Goal: Information Seeking & Learning: Learn about a topic

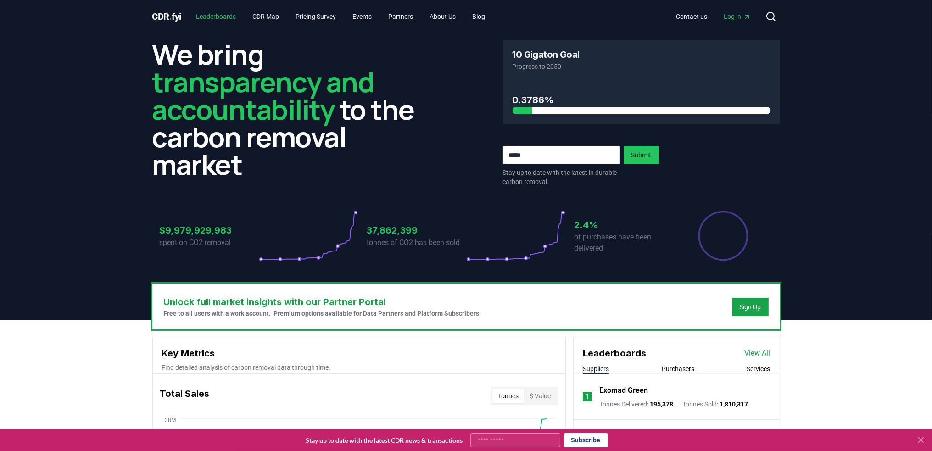
click at [217, 12] on link "Leaderboards" at bounding box center [216, 16] width 55 height 17
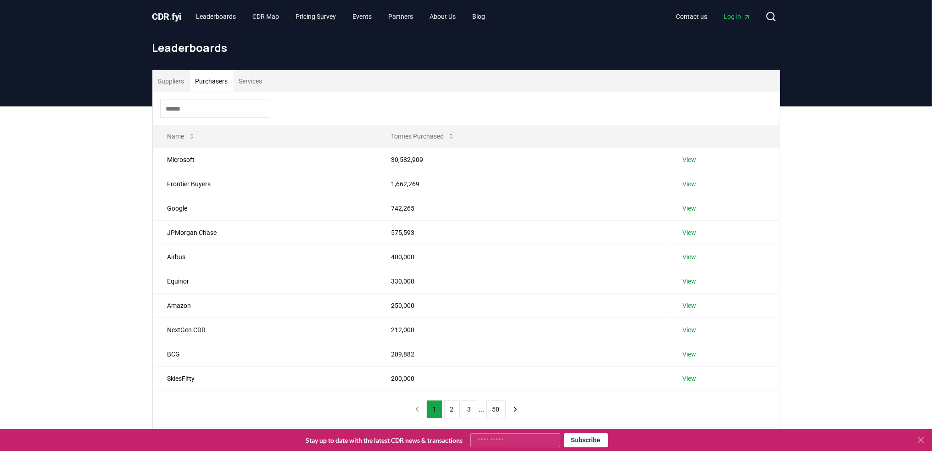
click at [228, 85] on button "Purchasers" at bounding box center [212, 81] width 44 height 22
click at [693, 161] on link "View" at bounding box center [689, 159] width 14 height 9
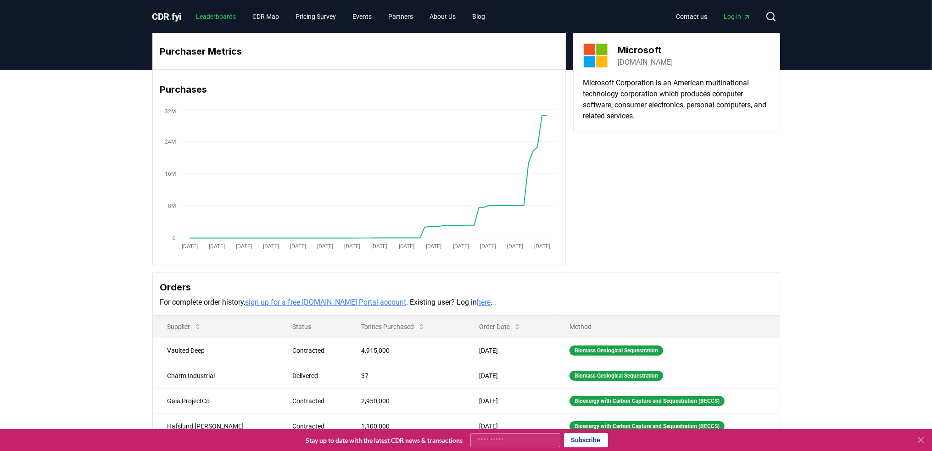
click at [222, 19] on link "Leaderboards" at bounding box center [216, 16] width 55 height 17
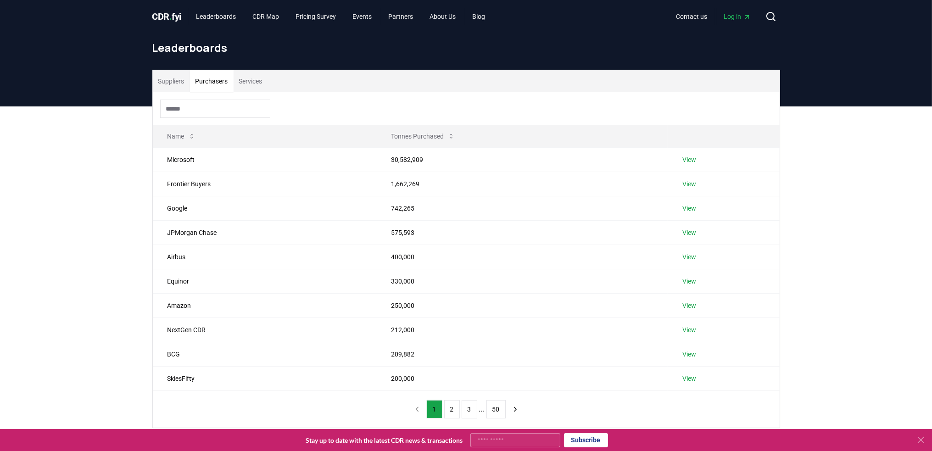
click at [209, 84] on button "Purchasers" at bounding box center [212, 81] width 44 height 22
